Goal: Task Accomplishment & Management: Manage account settings

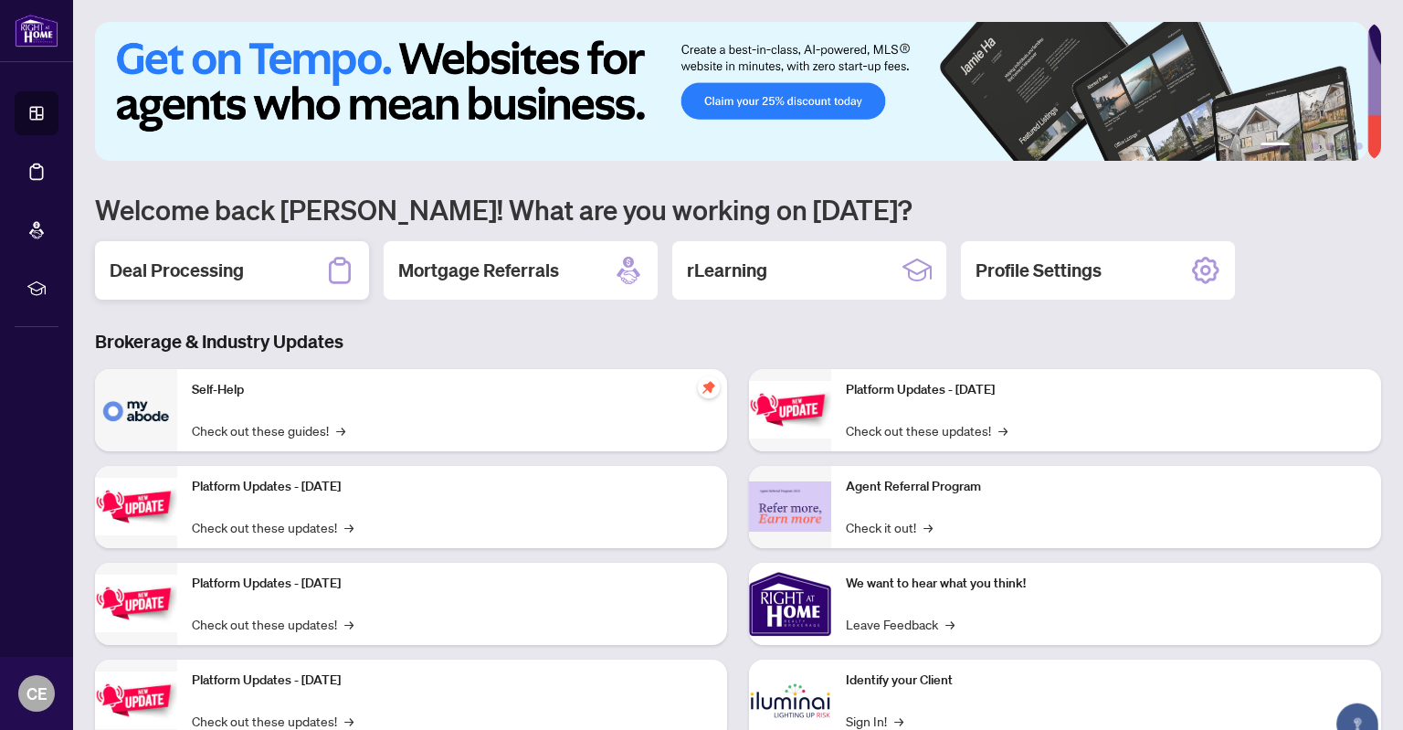
click at [227, 269] on h2 "Deal Processing" at bounding box center [177, 271] width 134 height 26
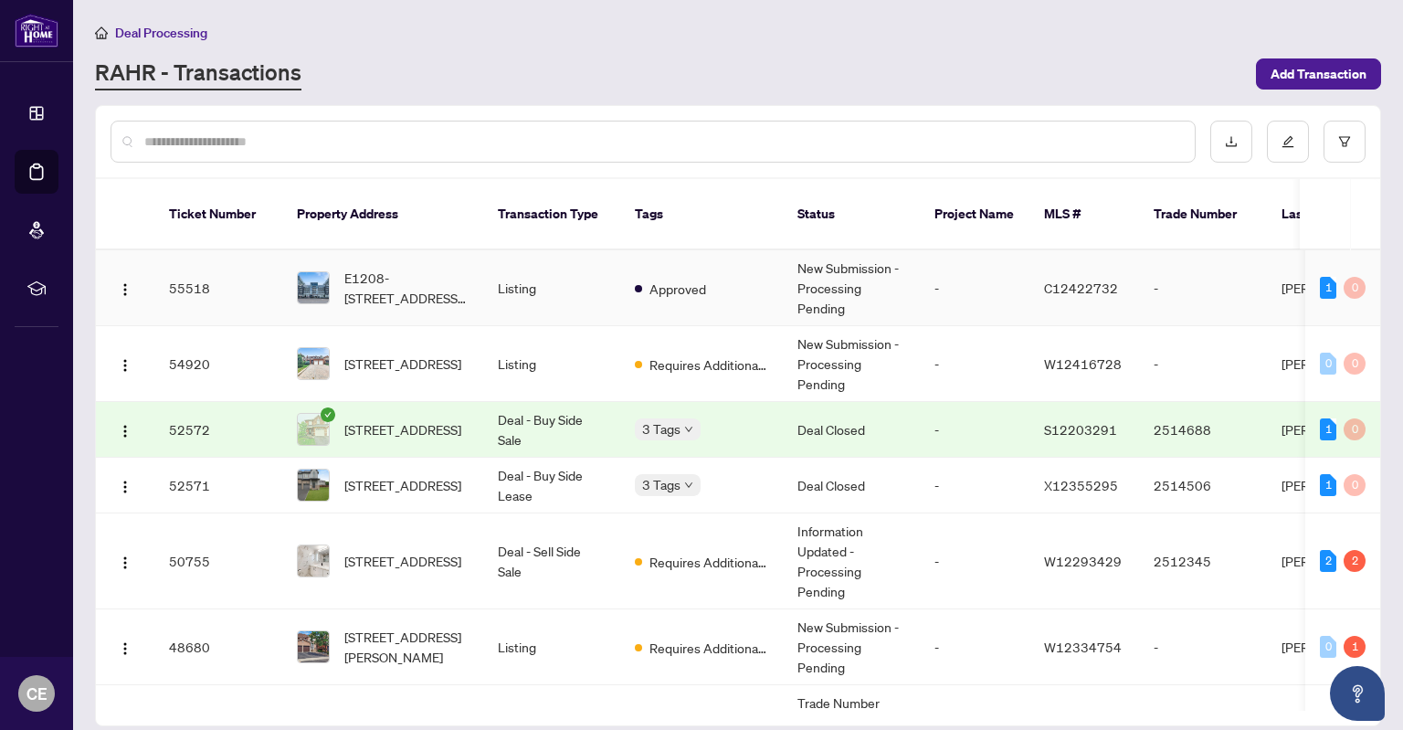
click at [585, 264] on td "Listing" at bounding box center [551, 288] width 137 height 76
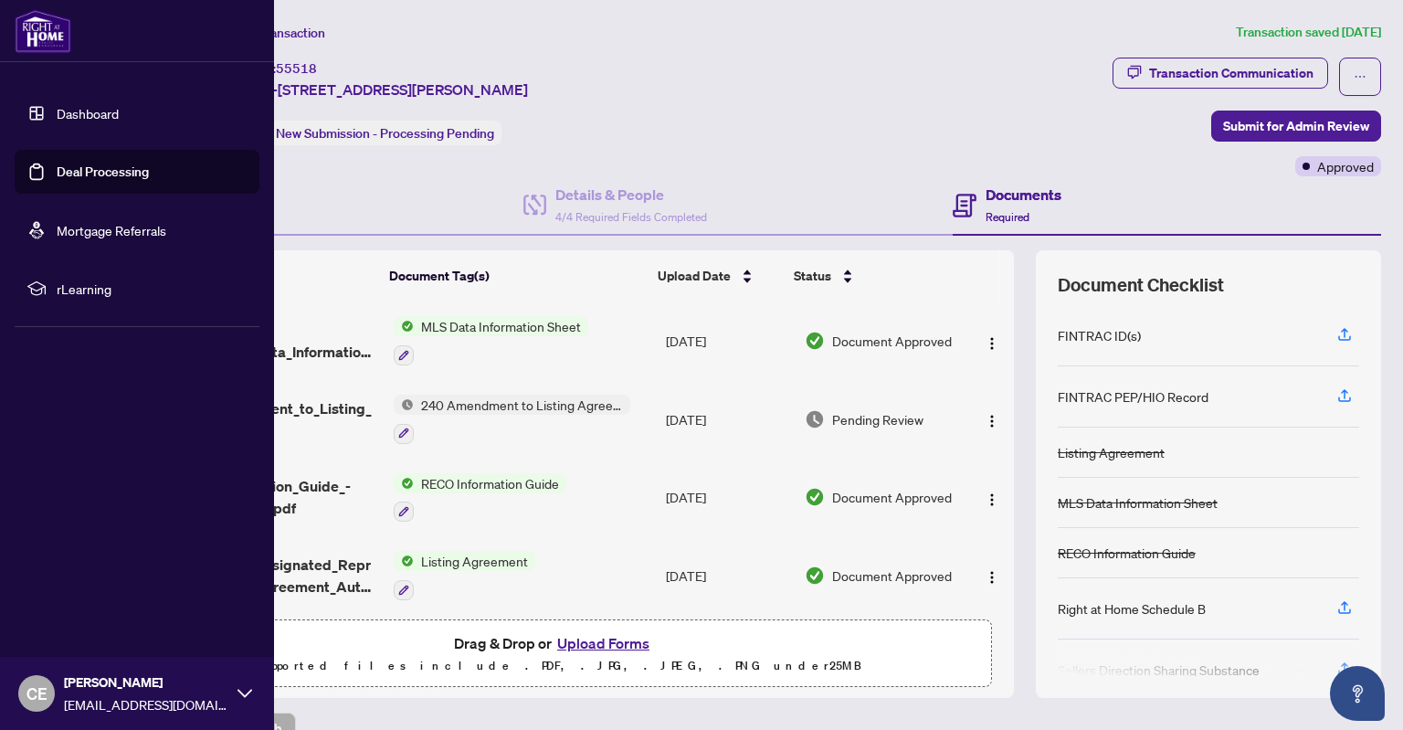
click at [88, 107] on link "Dashboard" at bounding box center [88, 113] width 62 height 16
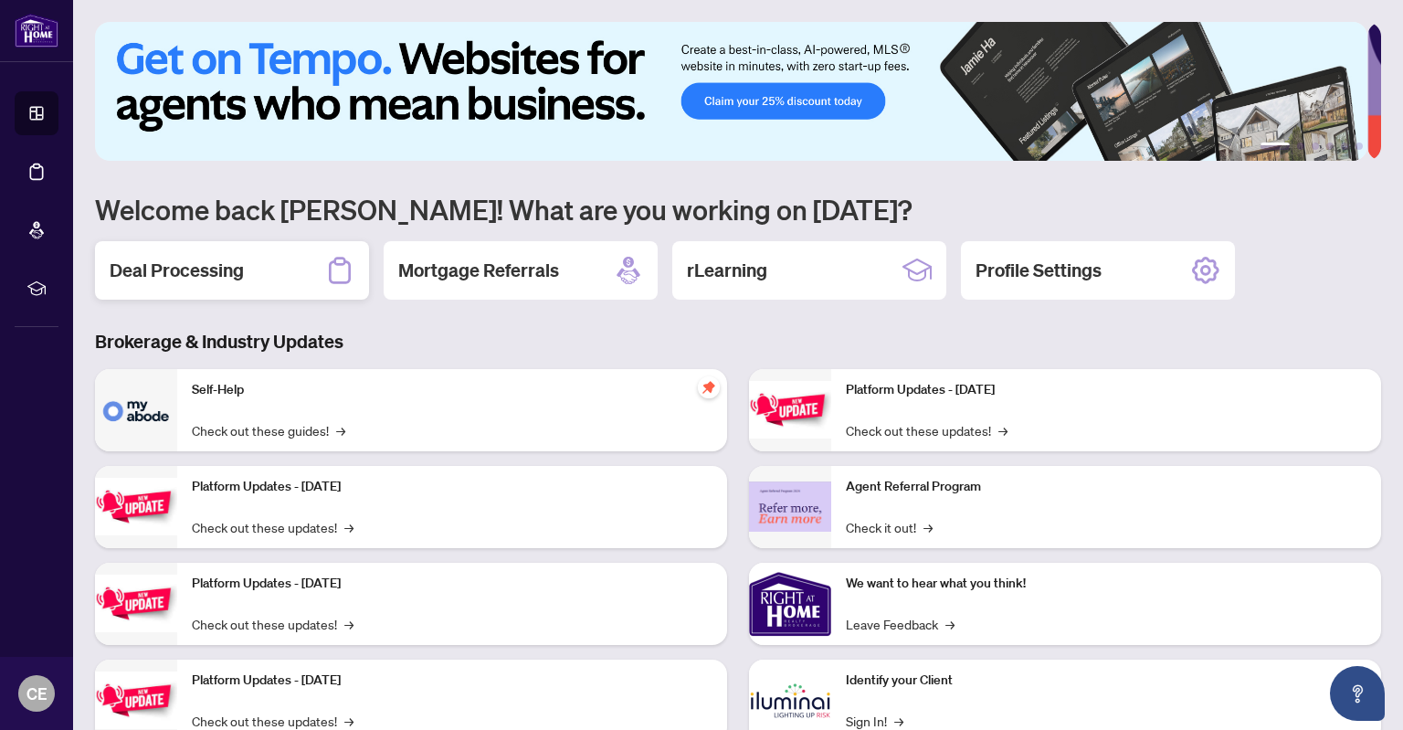
click at [269, 273] on div "Deal Processing" at bounding box center [232, 270] width 274 height 58
